Goal: Find specific page/section: Find specific page/section

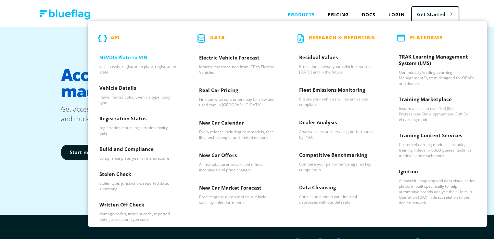
click at [120, 55] on h3 "NEVDIS Plate to VIN" at bounding box center [137, 58] width 77 height 10
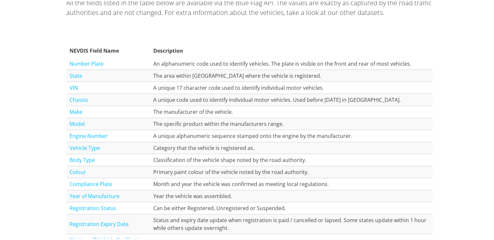
scroll to position [682, 0]
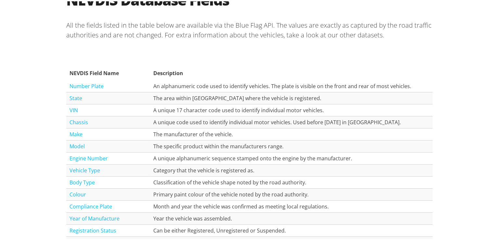
click at [39, 80] on div "NEVDIS Database Fields All the fields listed in the table below are available v…" at bounding box center [249, 184] width 499 height 431
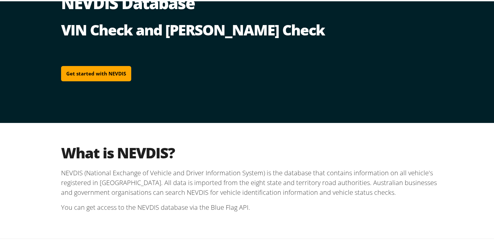
scroll to position [0, 0]
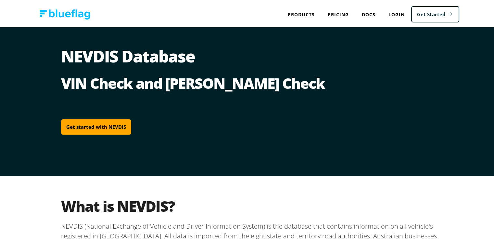
click at [62, 8] on img at bounding box center [65, 13] width 51 height 10
